Goal: Information Seeking & Learning: Find specific page/section

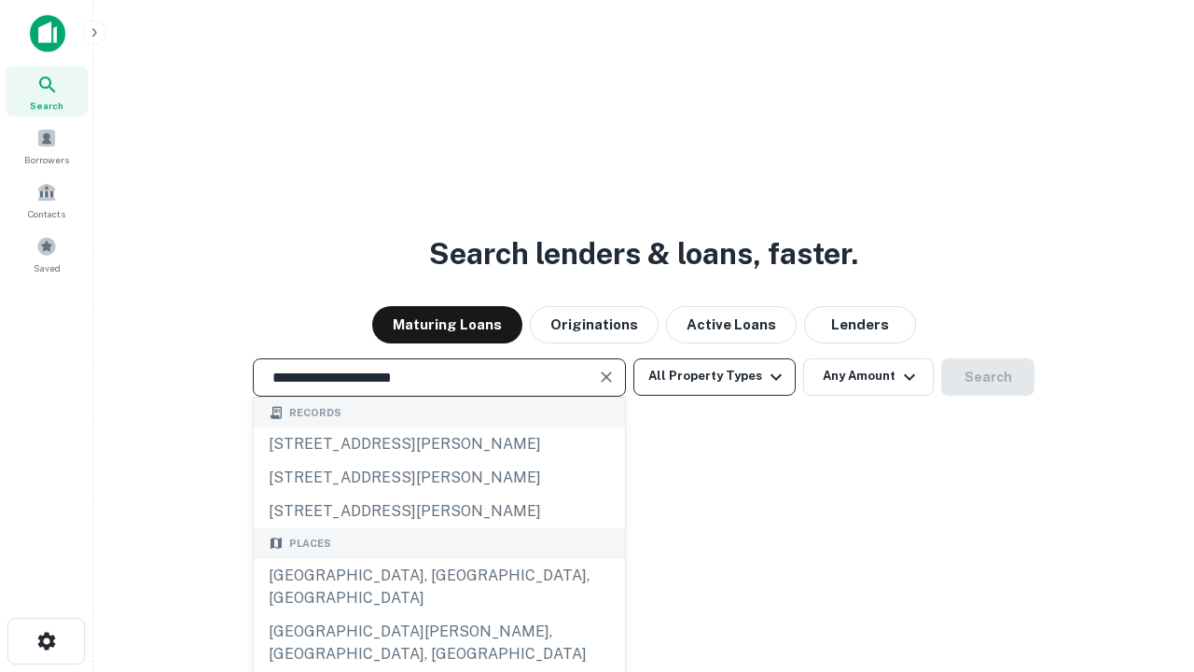
click at [439, 615] on div "[GEOGRAPHIC_DATA], [GEOGRAPHIC_DATA], [GEOGRAPHIC_DATA]" at bounding box center [439, 587] width 371 height 56
click at [715, 376] on button "All Property Types" at bounding box center [715, 376] width 162 height 37
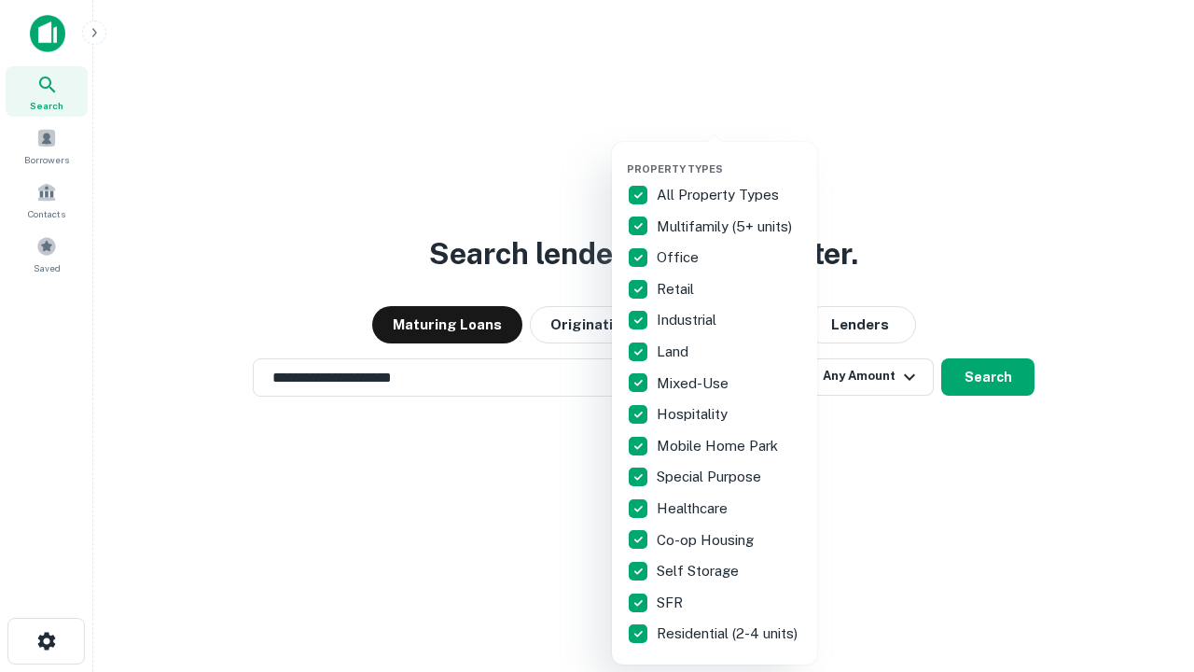
type input "**********"
click at [730, 157] on button "button" at bounding box center [729, 157] width 205 height 1
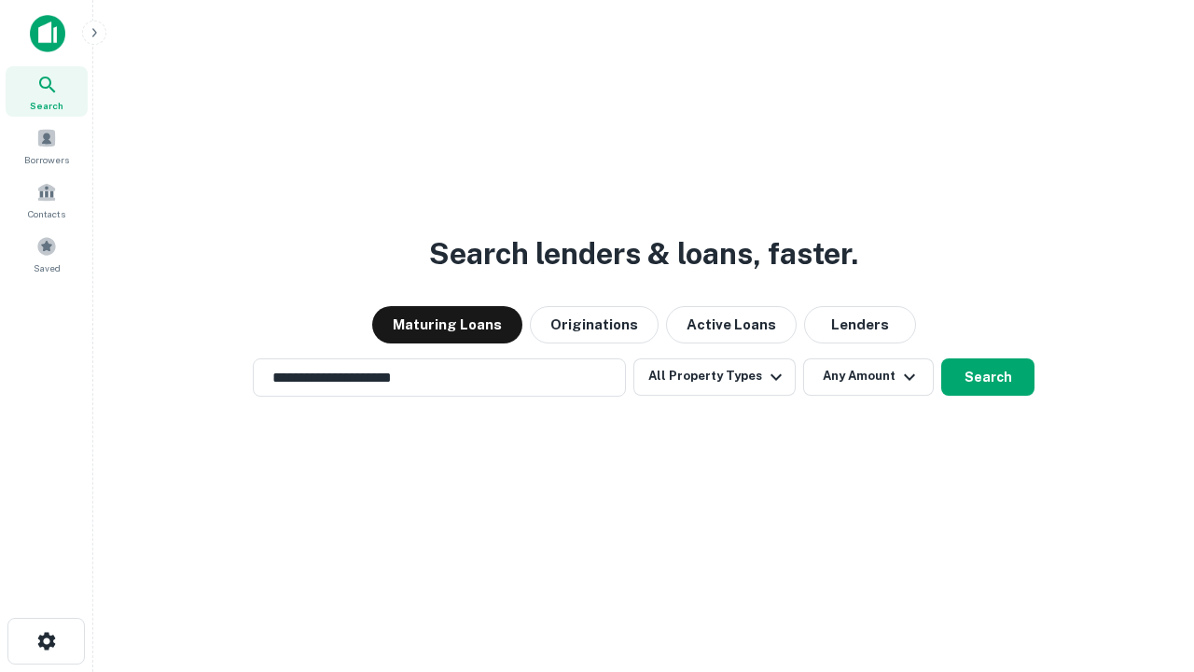
scroll to position [29, 0]
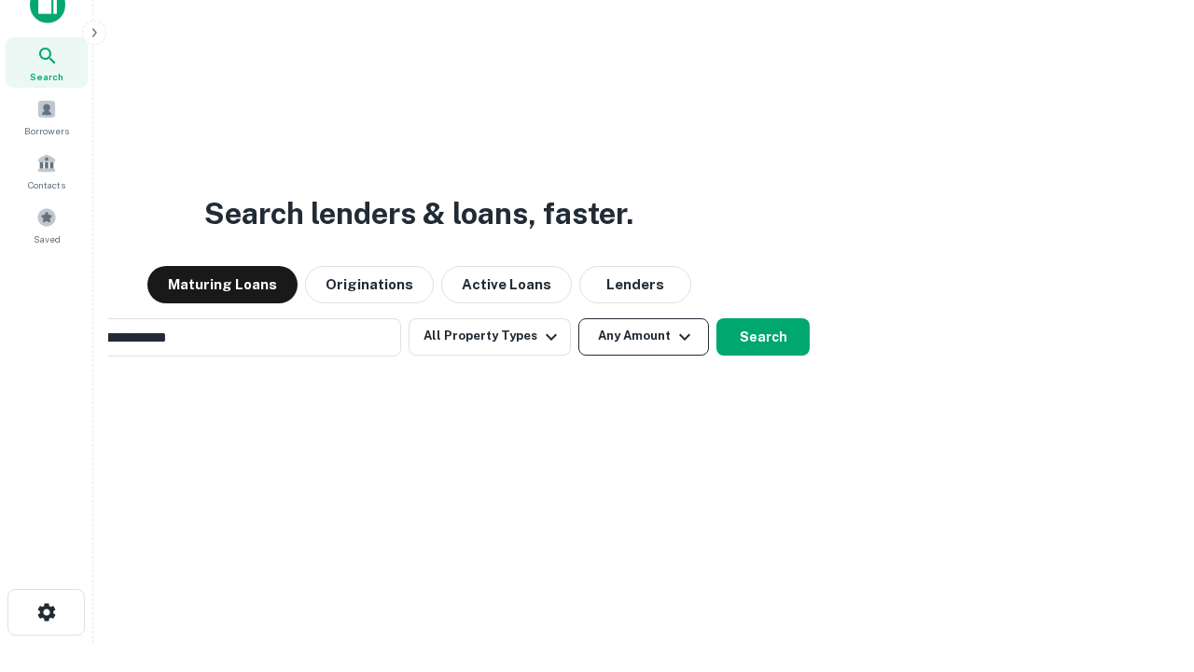
click at [578, 318] on button "Any Amount" at bounding box center [643, 336] width 131 height 37
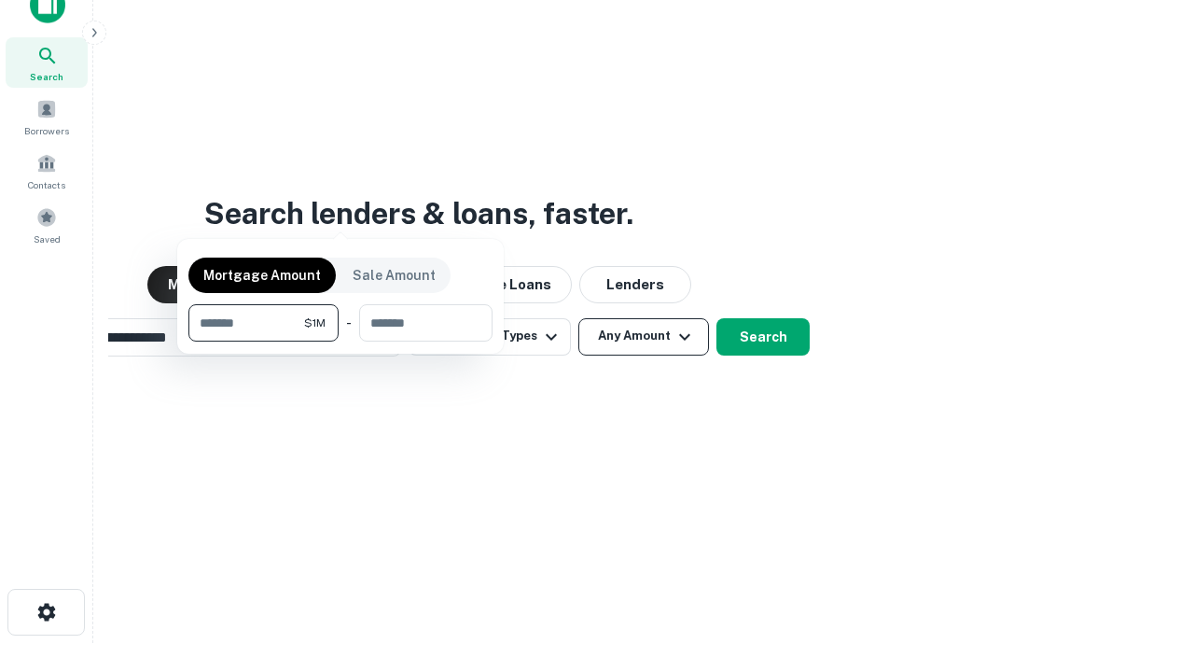
scroll to position [30, 0]
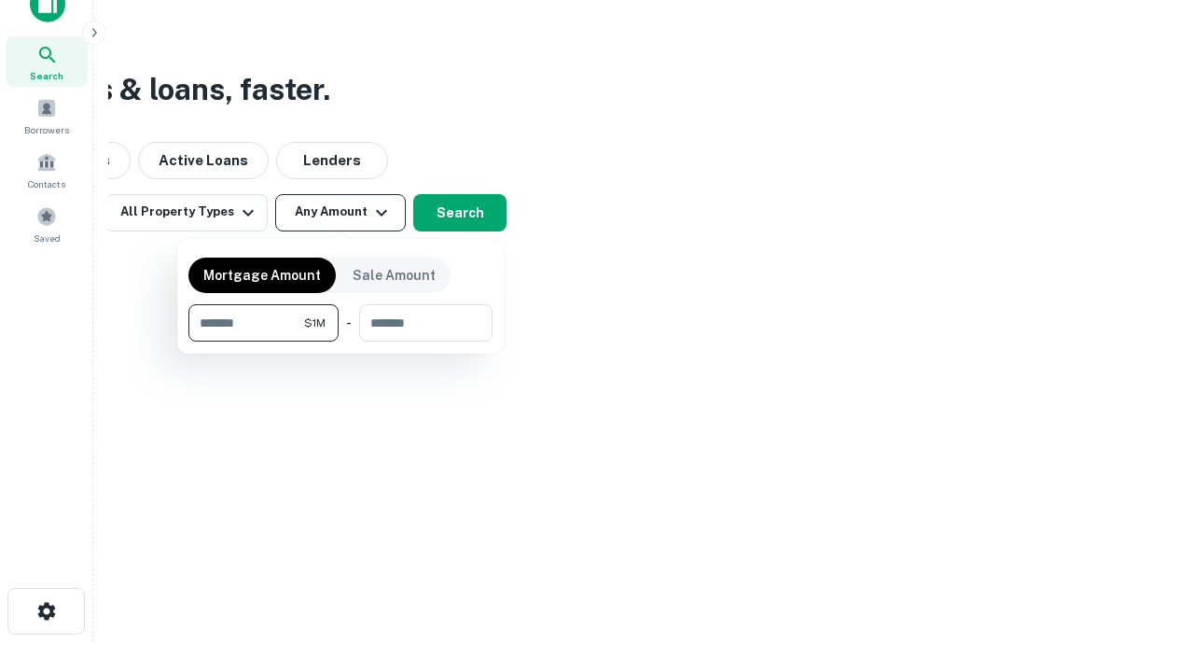
type input "*******"
click at [341, 341] on button "button" at bounding box center [340, 341] width 304 height 1
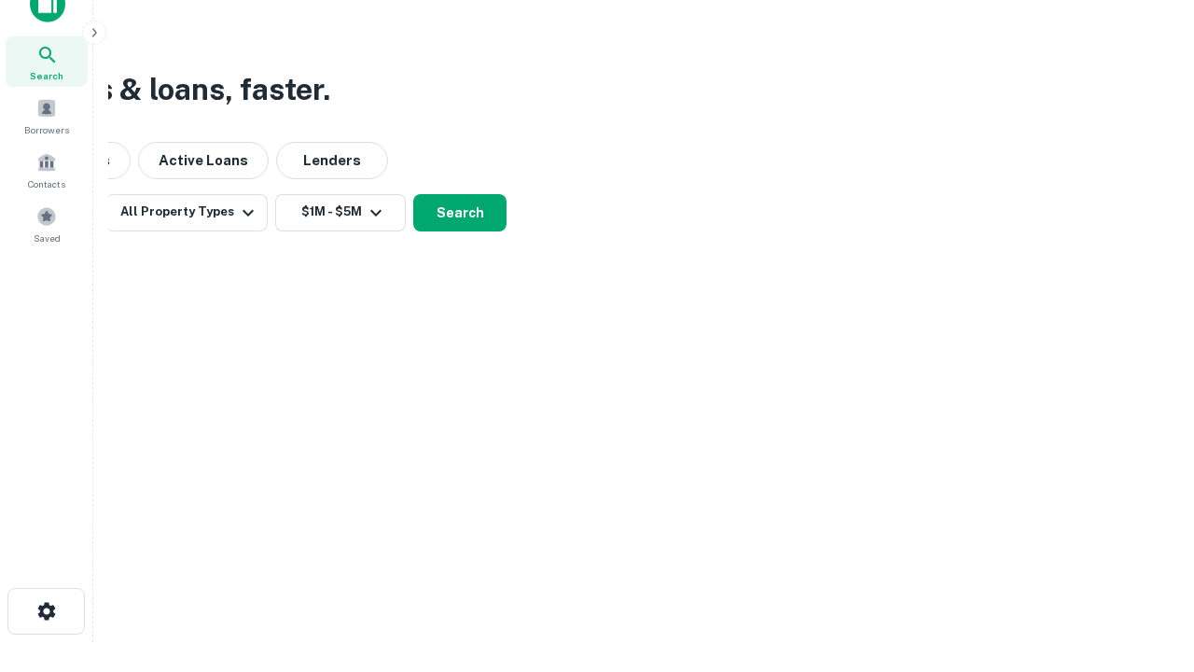
scroll to position [29, 0]
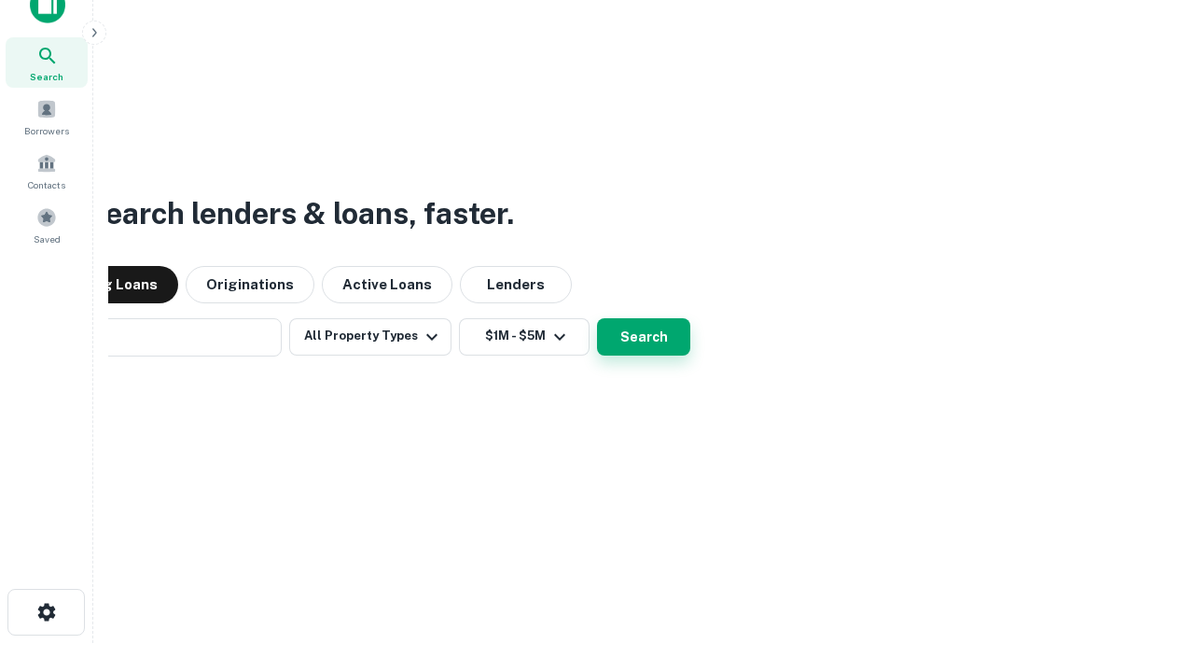
click at [597, 318] on button "Search" at bounding box center [643, 336] width 93 height 37
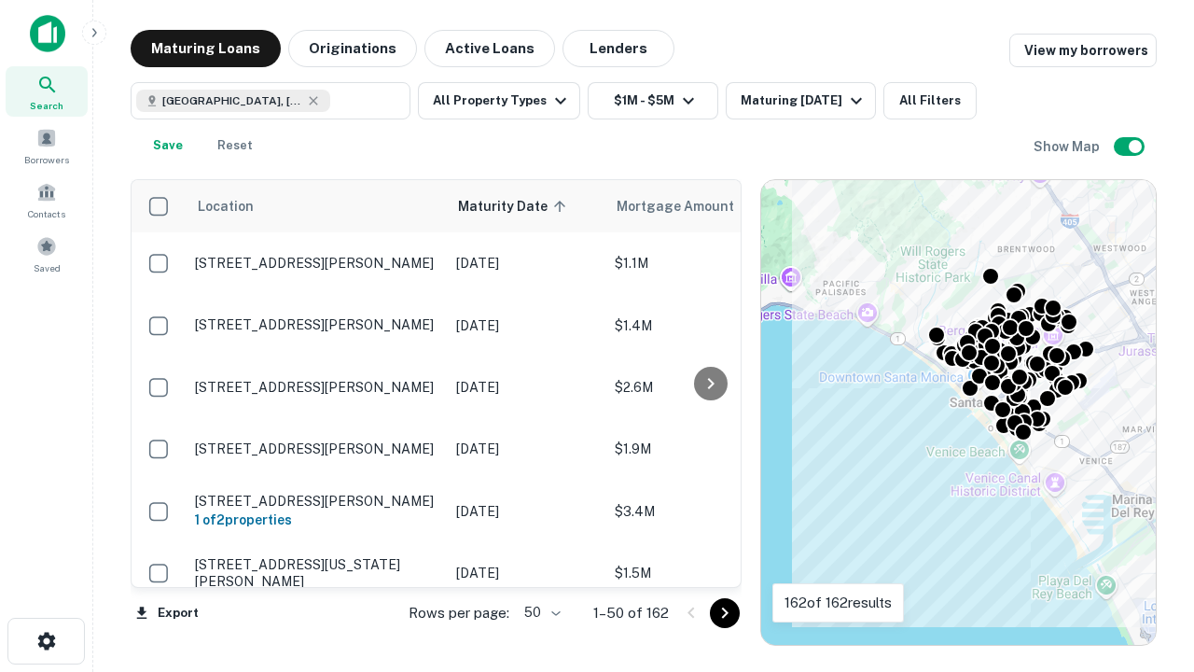
click at [539, 612] on body "Search Borrowers Contacts Saved Maturing Loans Originations Active Loans Lender…" at bounding box center [597, 336] width 1194 height 672
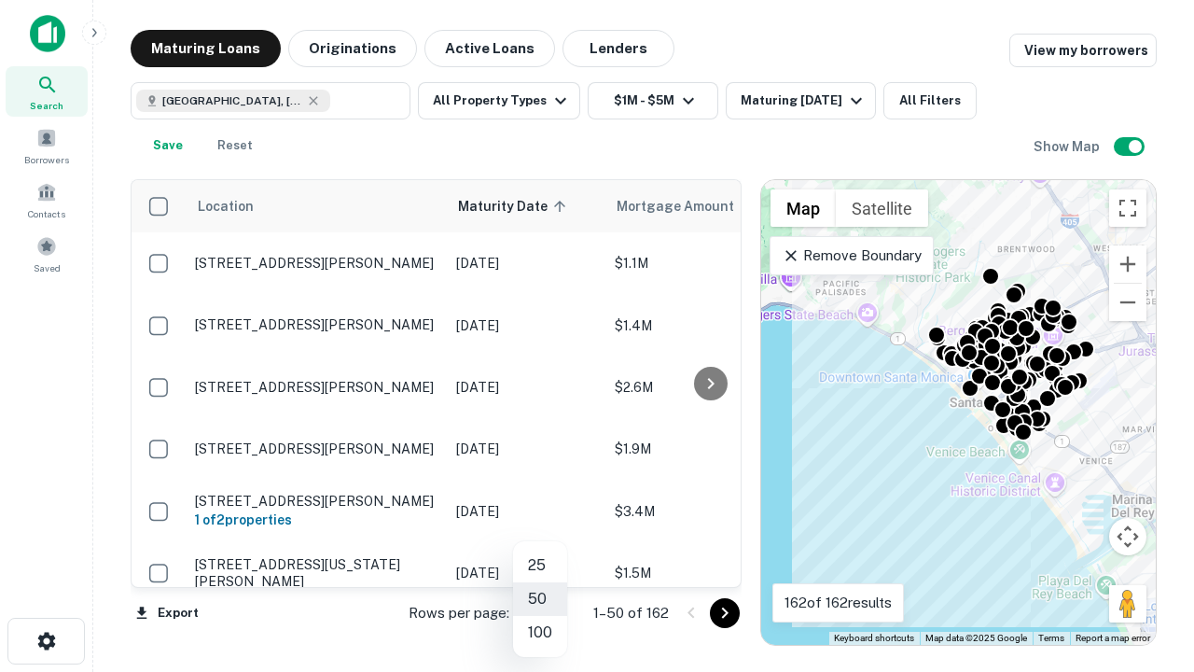
click at [540, 565] on li "25" at bounding box center [540, 566] width 54 height 34
